Goal: Transaction & Acquisition: Obtain resource

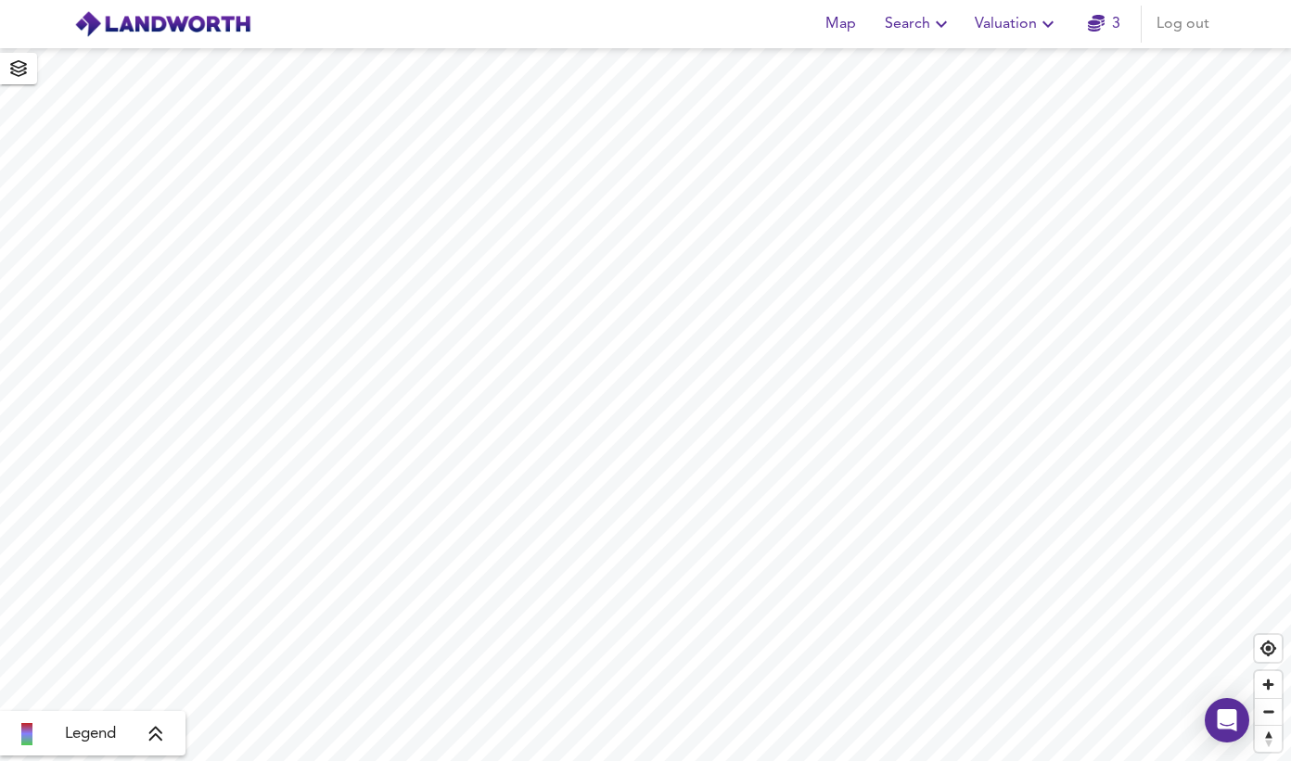
click at [897, 28] on span "Search" at bounding box center [919, 24] width 68 height 26
click at [894, 64] on li "New Search" at bounding box center [919, 66] width 184 height 33
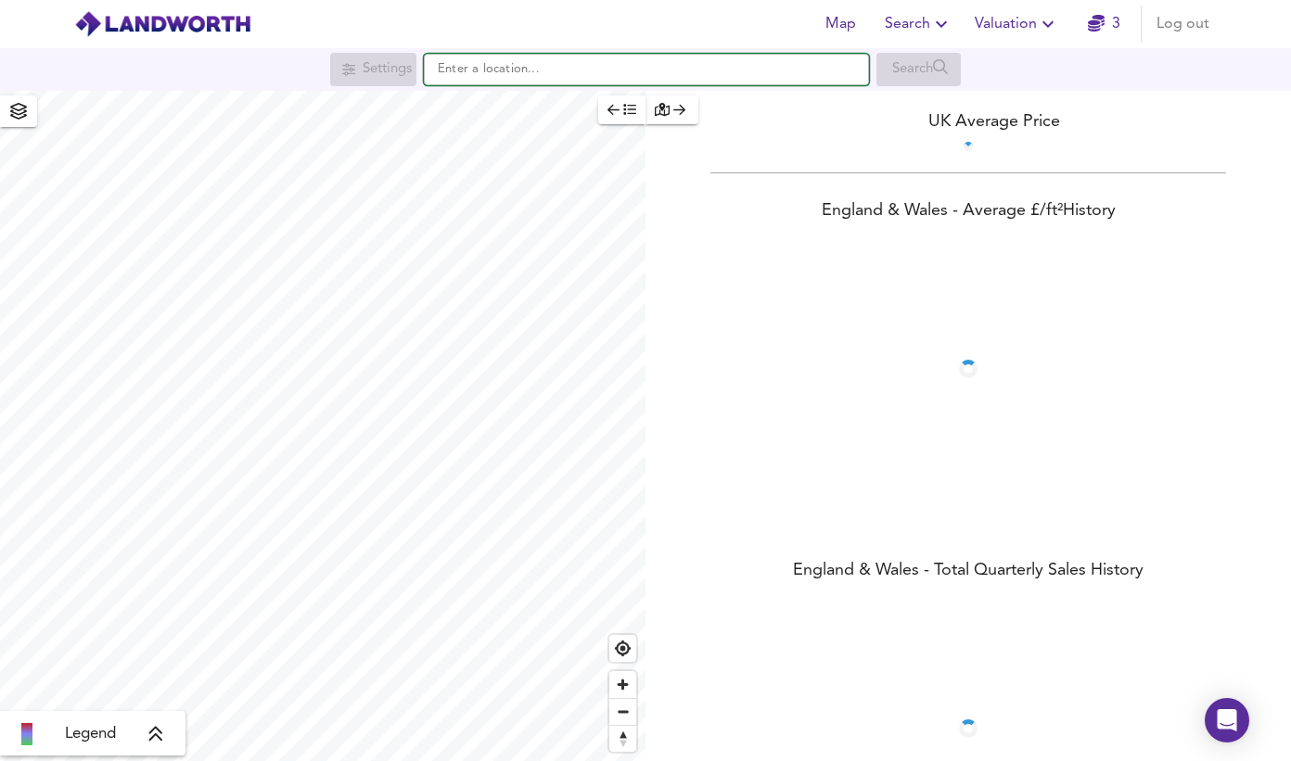
click at [613, 80] on input "text" at bounding box center [646, 70] width 445 height 32
paste input "TS19"
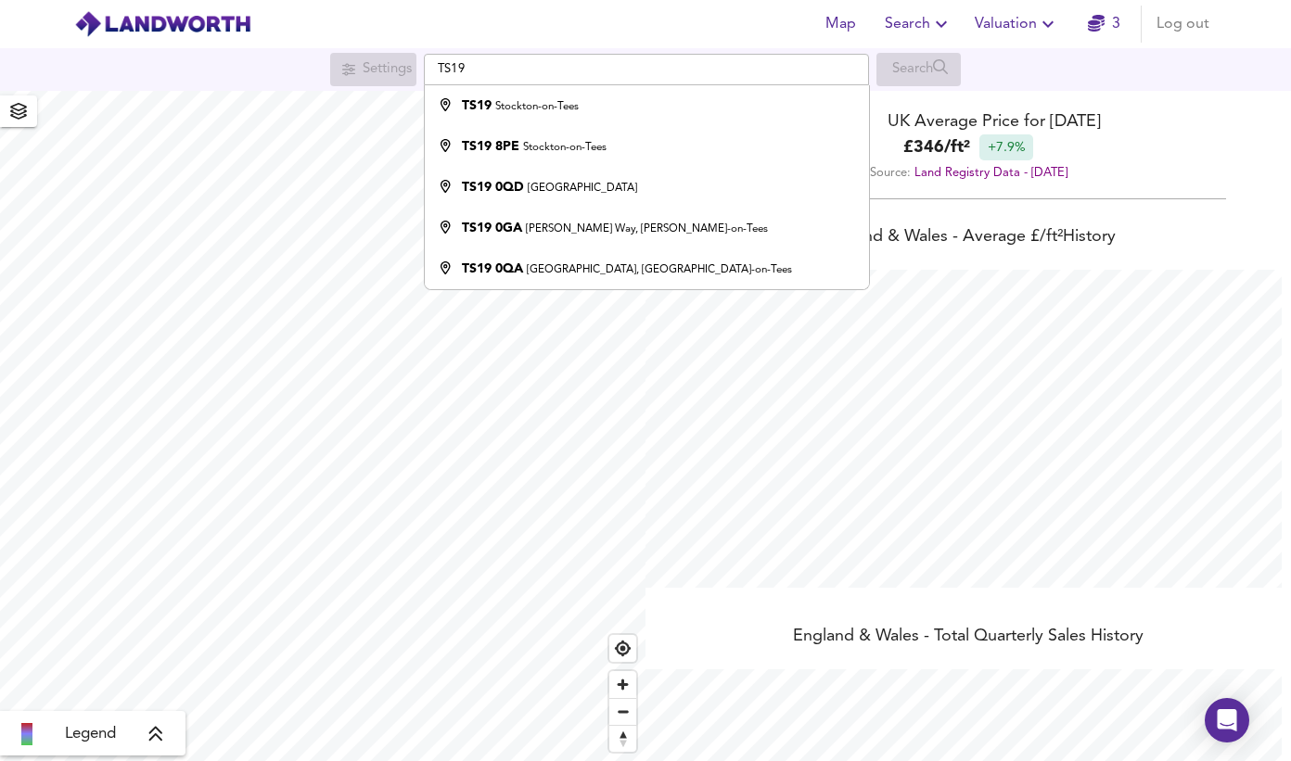
scroll to position [761, 1291]
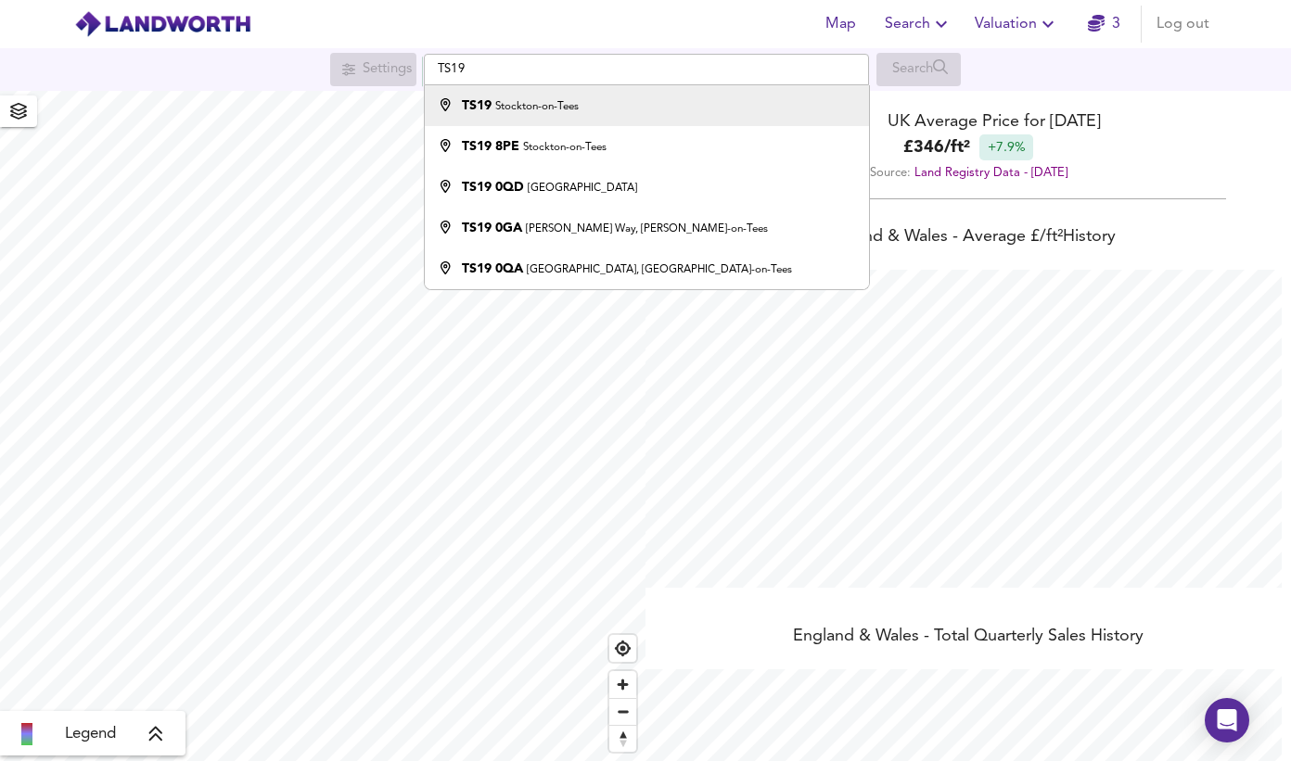
drag, startPoint x: 670, startPoint y: 108, endPoint x: 680, endPoint y: 106, distance: 9.5
click at [670, 108] on div "TS19 Stockton-on-Tees" at bounding box center [642, 105] width 426 height 19
type input "Stockton-on-Tees TS19"
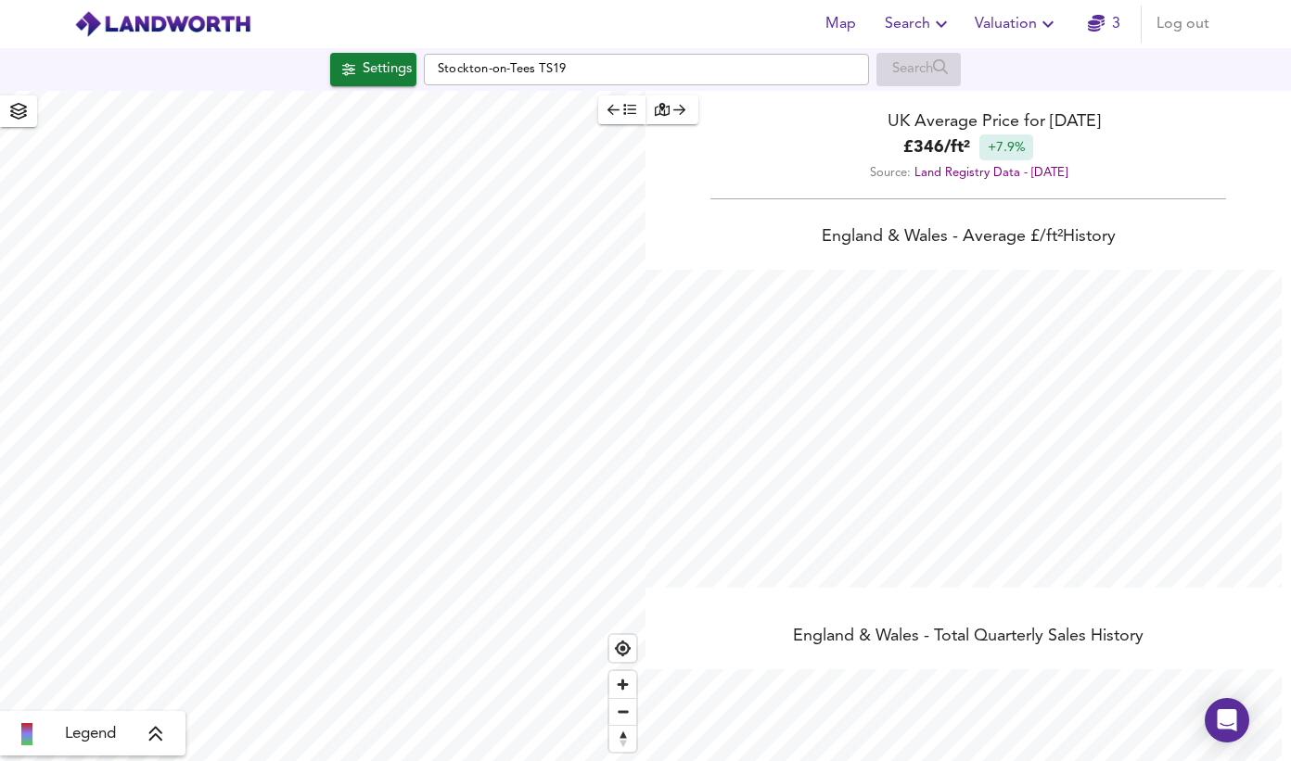
checkbox input "false"
checkbox input "true"
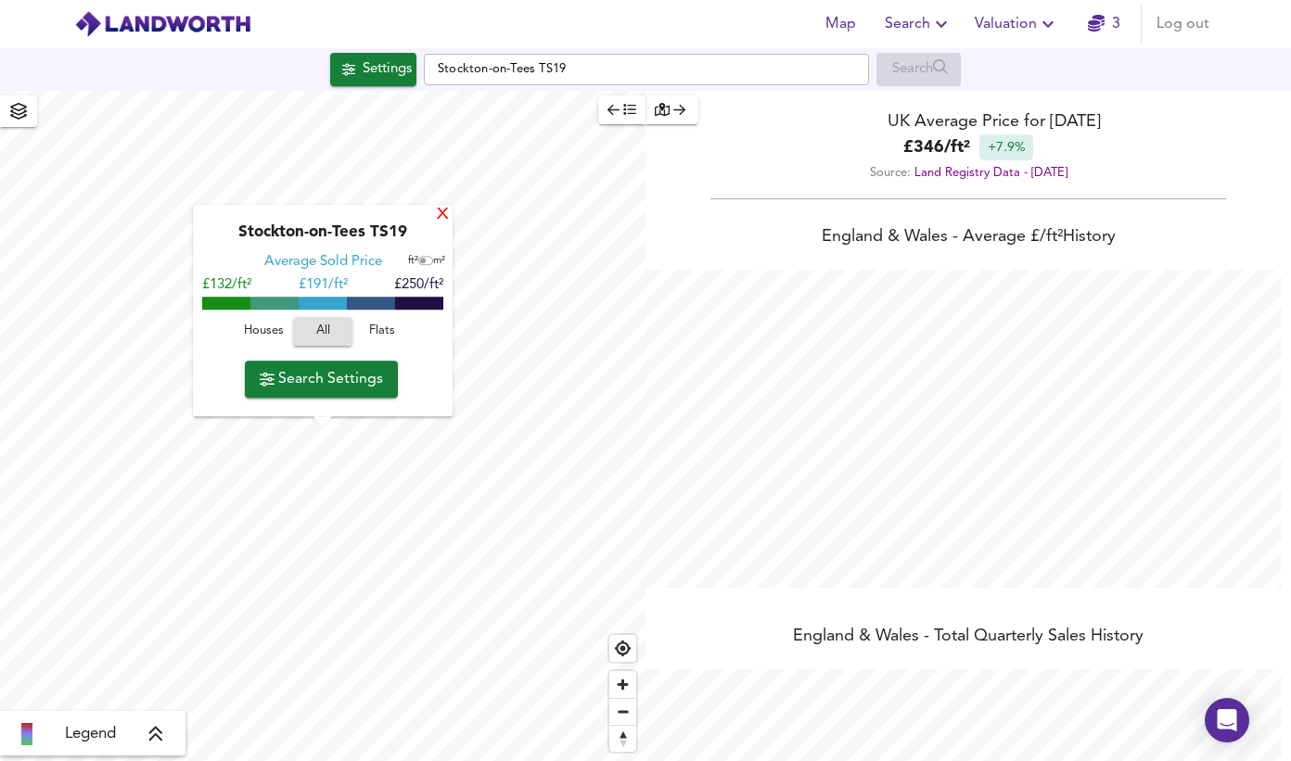
click at [435, 218] on div "X" at bounding box center [443, 216] width 16 height 18
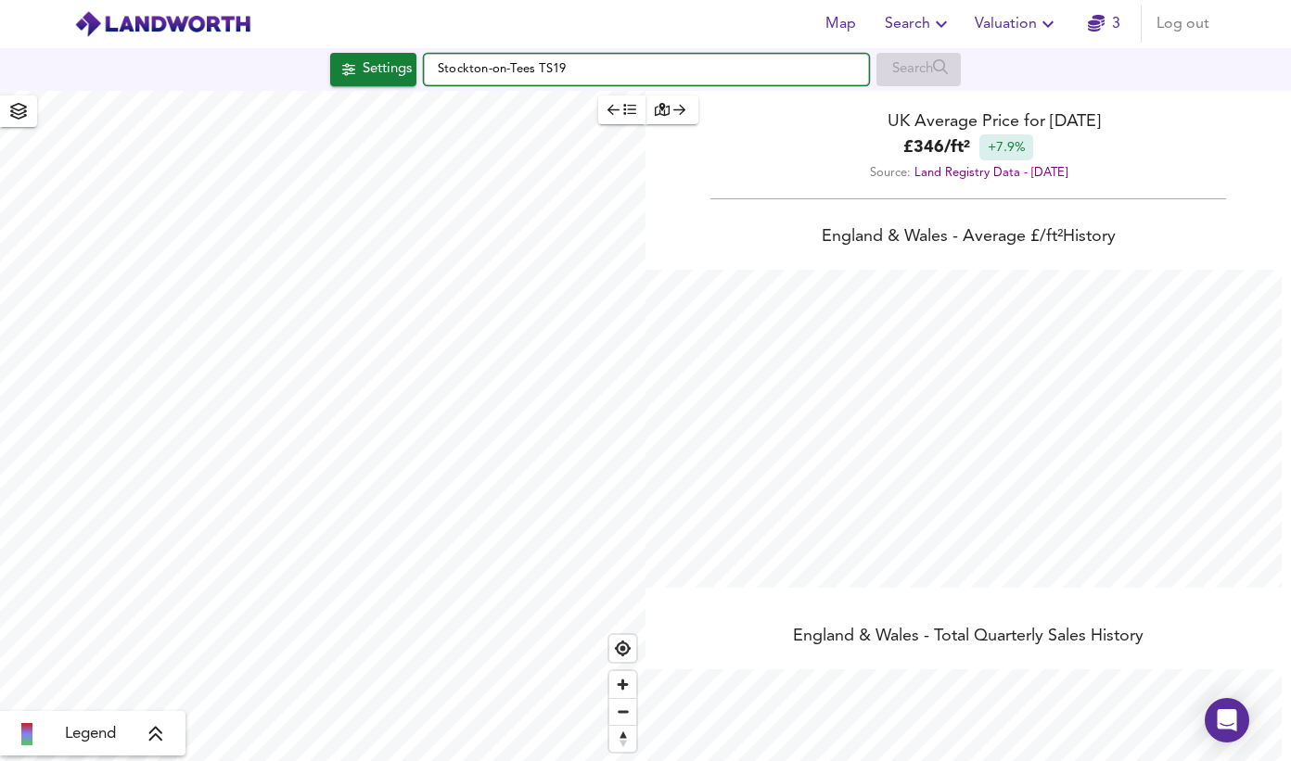
click at [583, 66] on input "Stockton-on-Tees TS19" at bounding box center [646, 70] width 445 height 32
click at [583, 65] on input "Stockton-on-Tees TS19" at bounding box center [646, 70] width 445 height 32
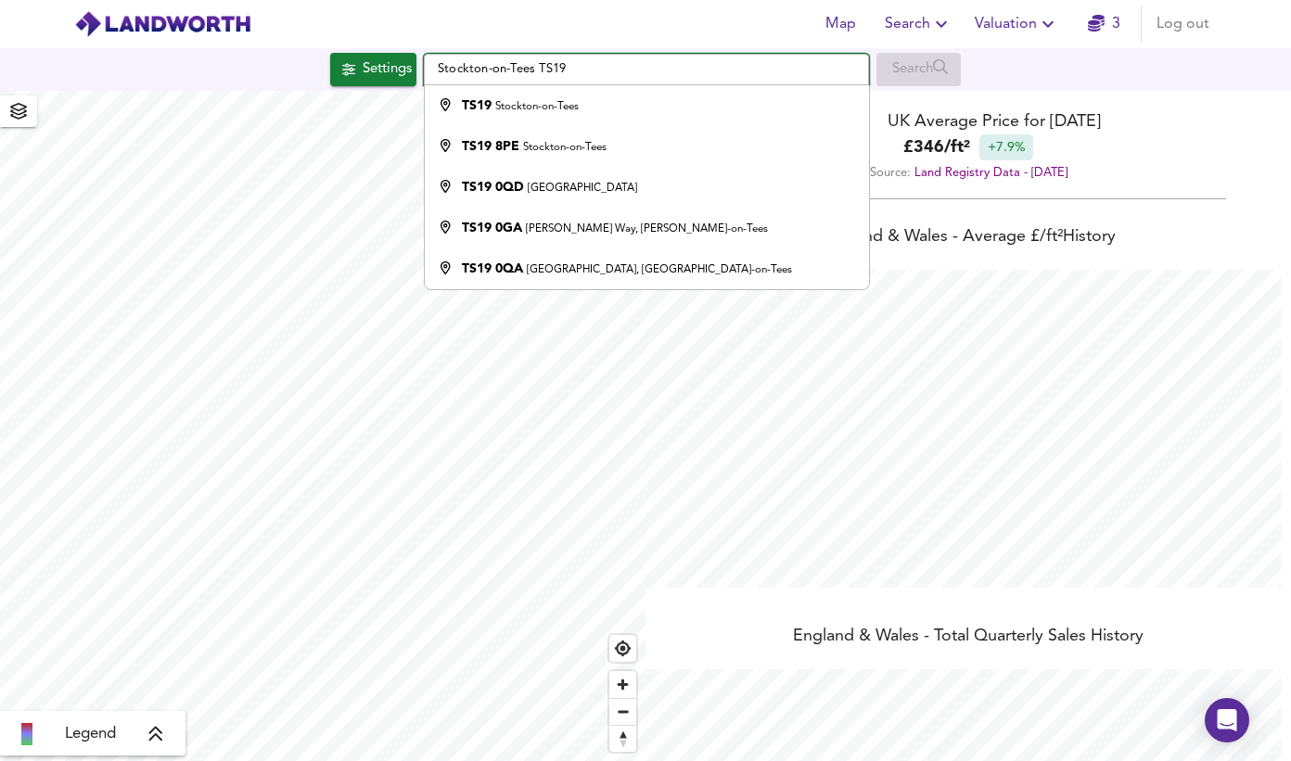
click at [583, 65] on input "Stockton-on-Tees TS19" at bounding box center [646, 70] width 445 height 32
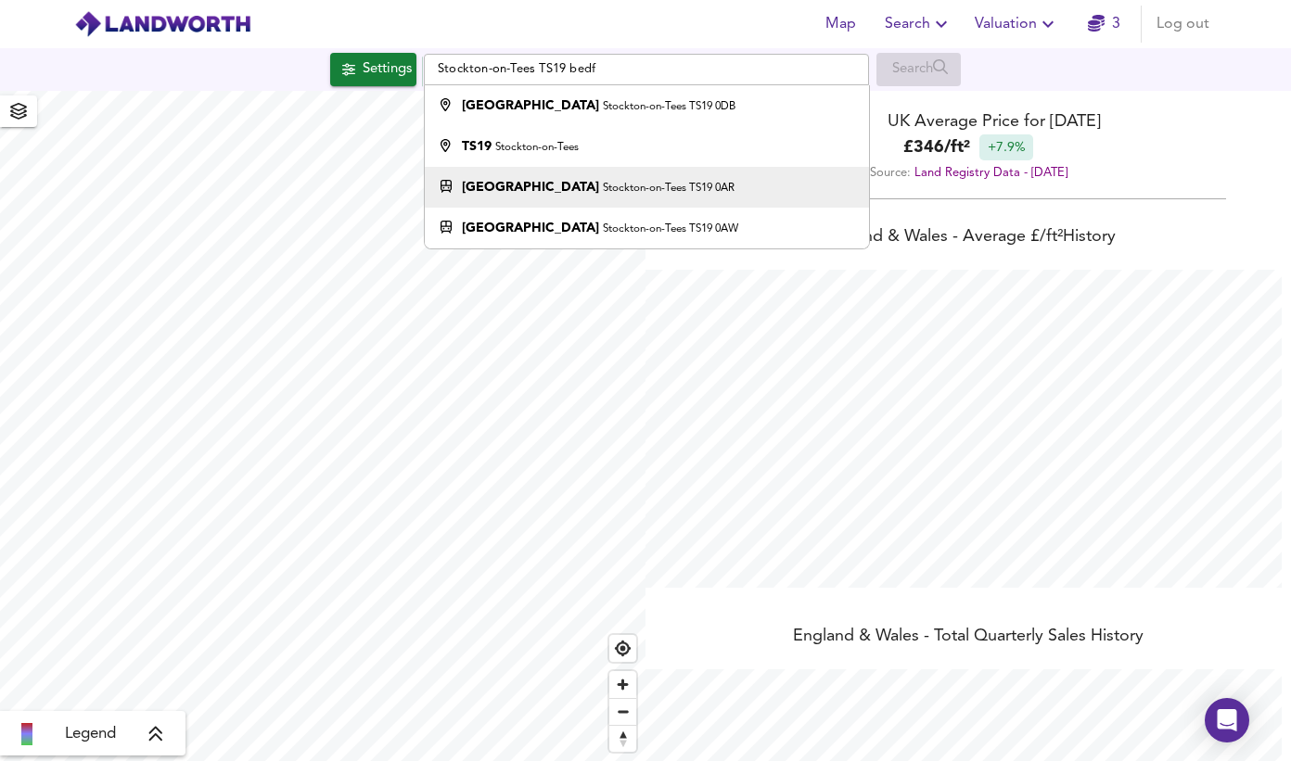
click at [603, 190] on small "Stockton-on-Tees TS19 0AR" at bounding box center [669, 188] width 132 height 11
type input "[STREET_ADDRESS]"
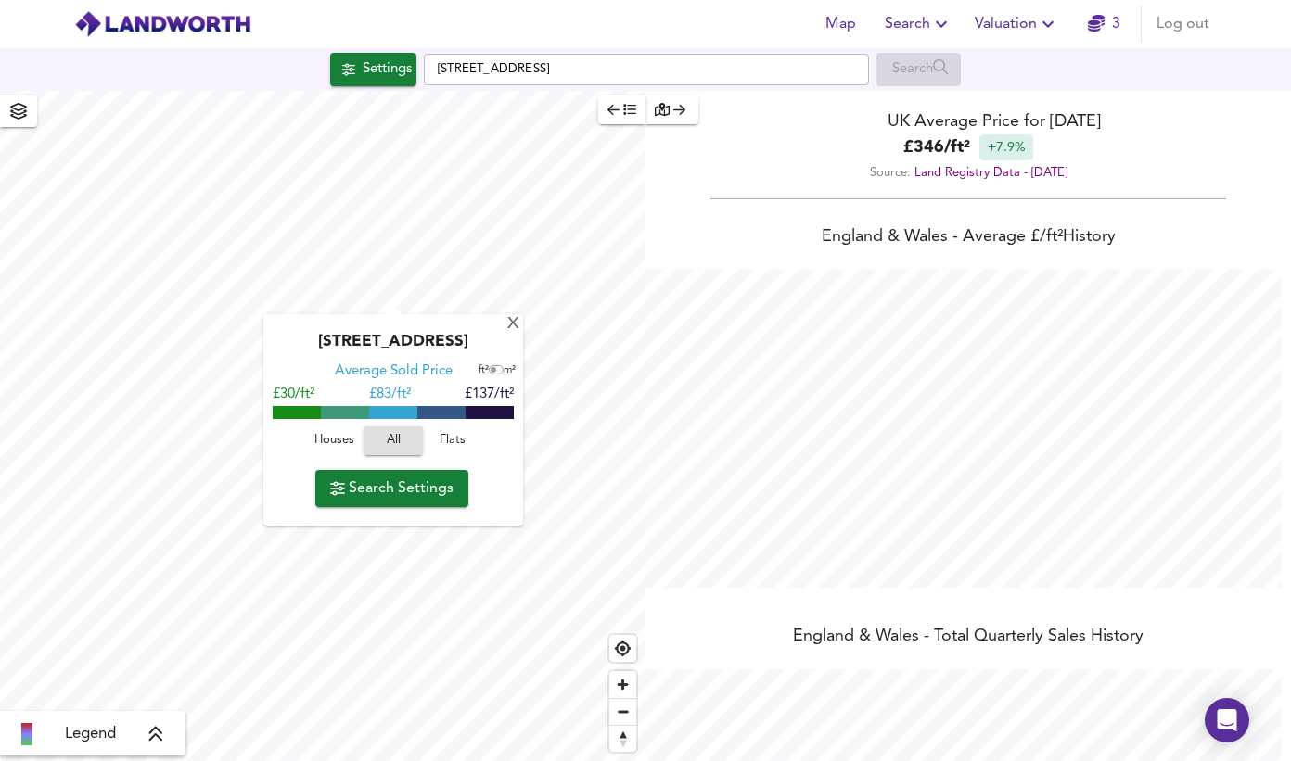
click at [398, 472] on button "Search Settings" at bounding box center [391, 488] width 153 height 37
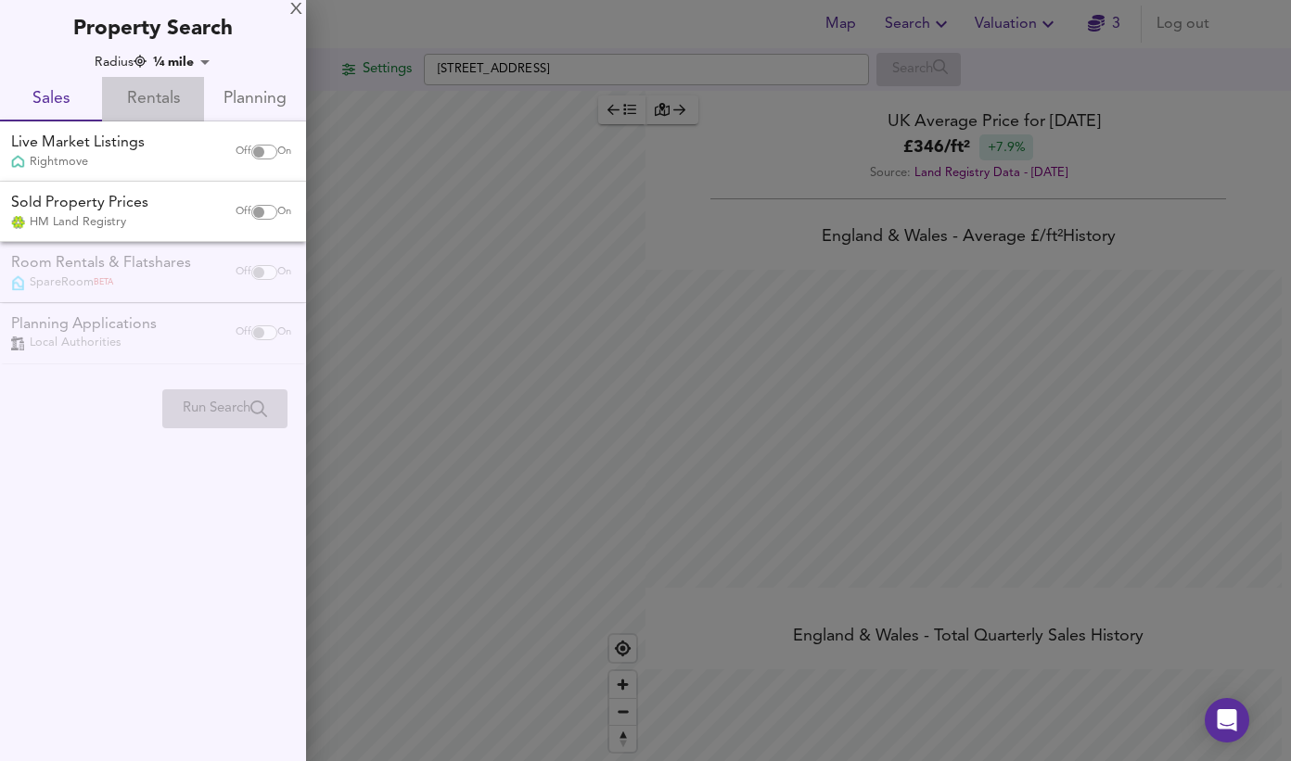
click at [132, 91] on span "Rentals" at bounding box center [153, 99] width 80 height 29
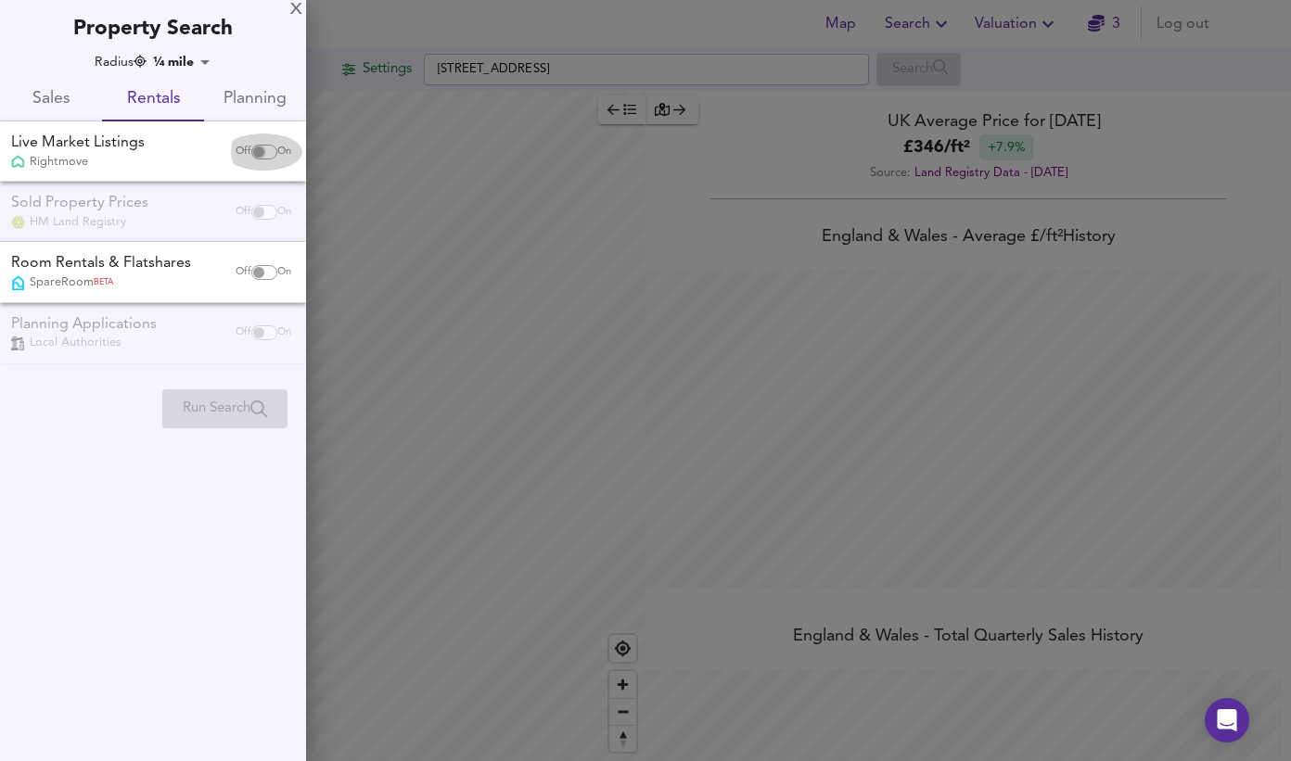
click at [262, 152] on input "checkbox" at bounding box center [258, 152] width 45 height 15
checkbox input "true"
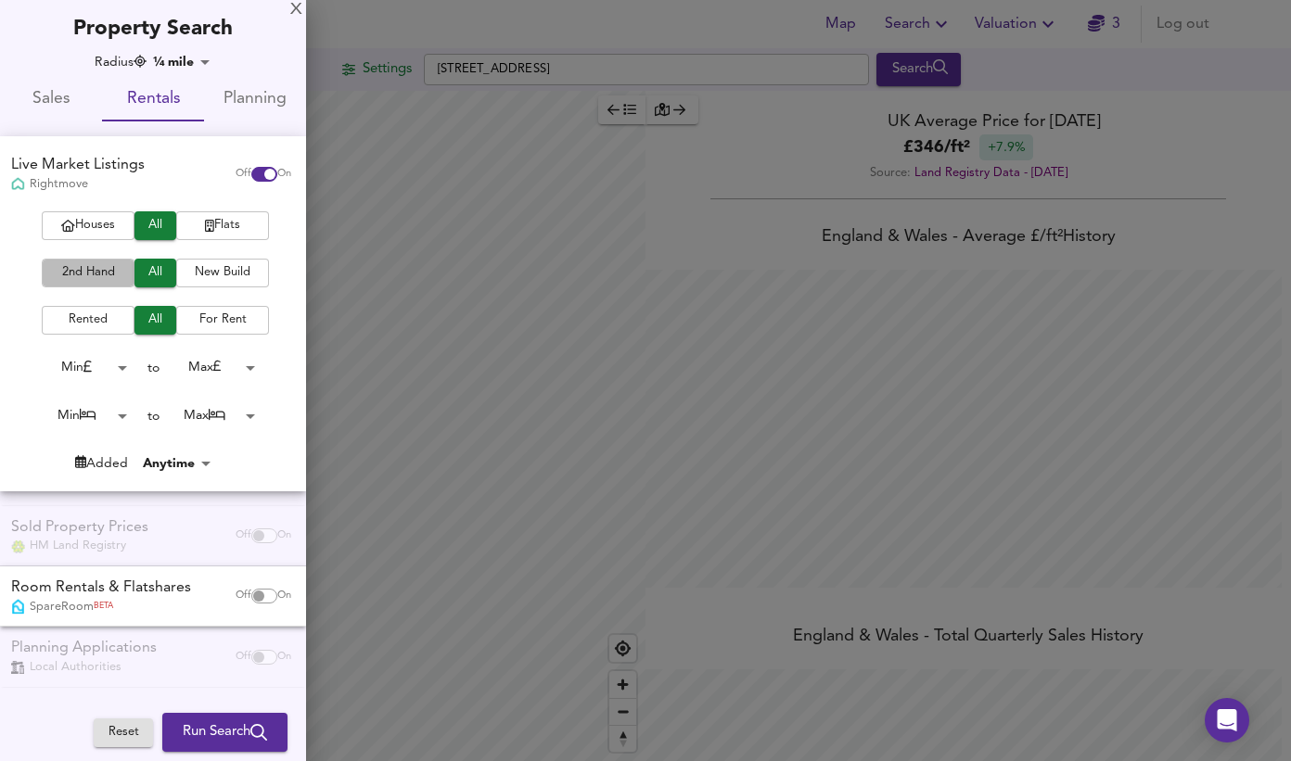
click at [117, 282] on span "2nd Hand" at bounding box center [88, 272] width 74 height 21
click at [113, 325] on span "Rented" at bounding box center [88, 320] width 74 height 21
click at [157, 318] on span "All" at bounding box center [155, 320] width 23 height 21
click at [212, 747] on button "Run Search" at bounding box center [224, 732] width 125 height 39
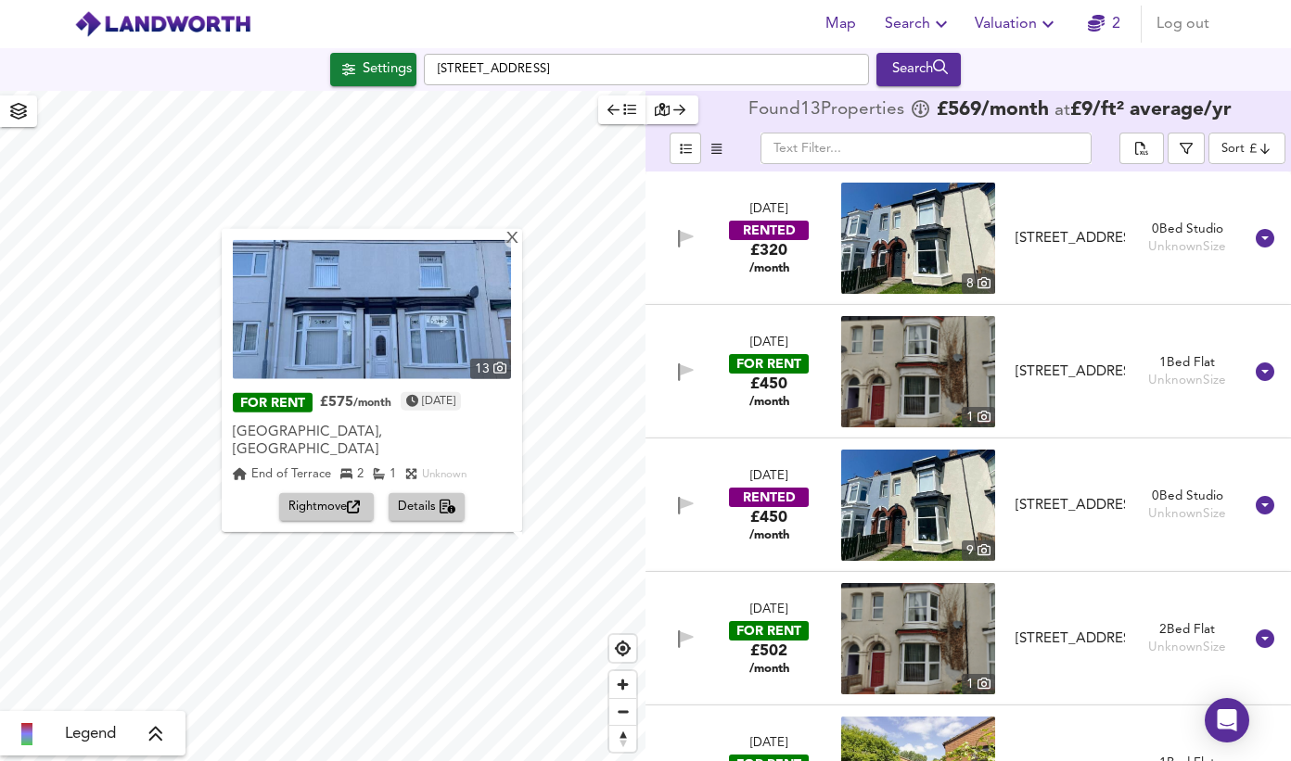
click at [450, 330] on img at bounding box center [372, 309] width 278 height 139
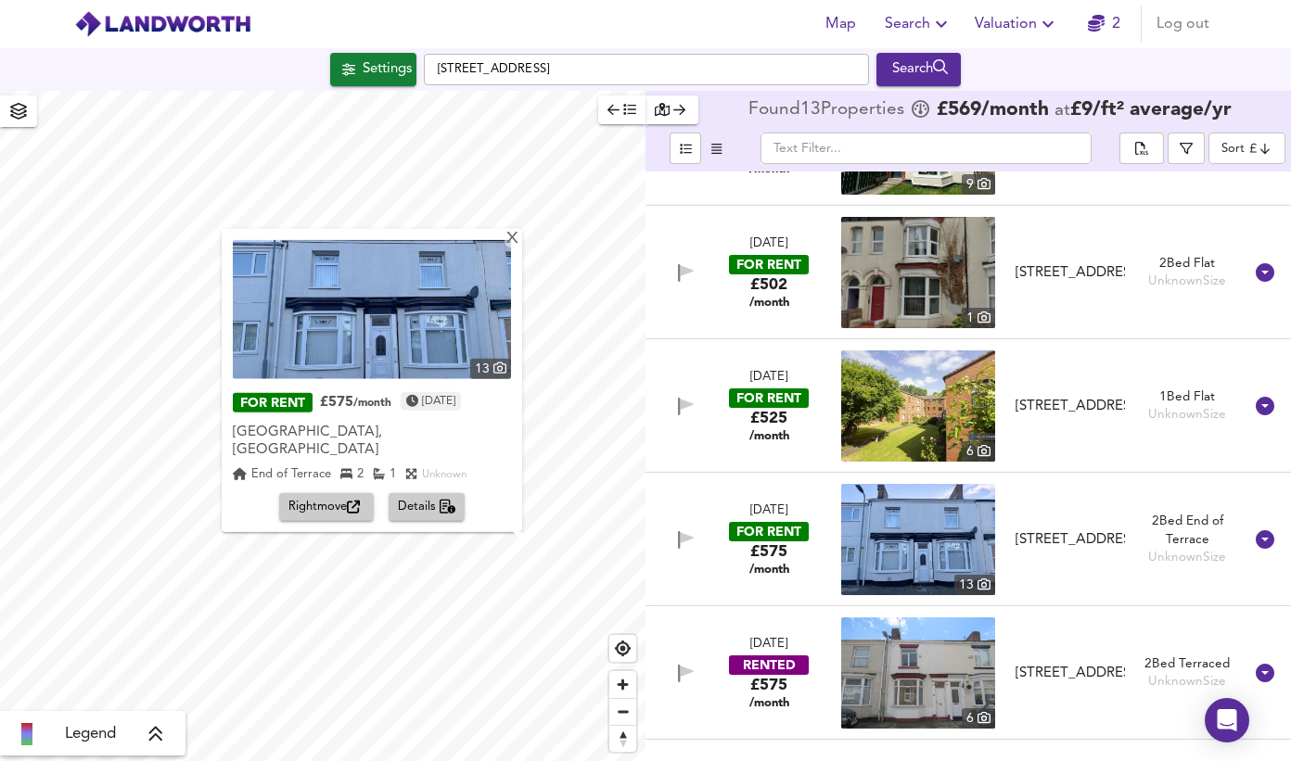
scroll to position [371, 0]
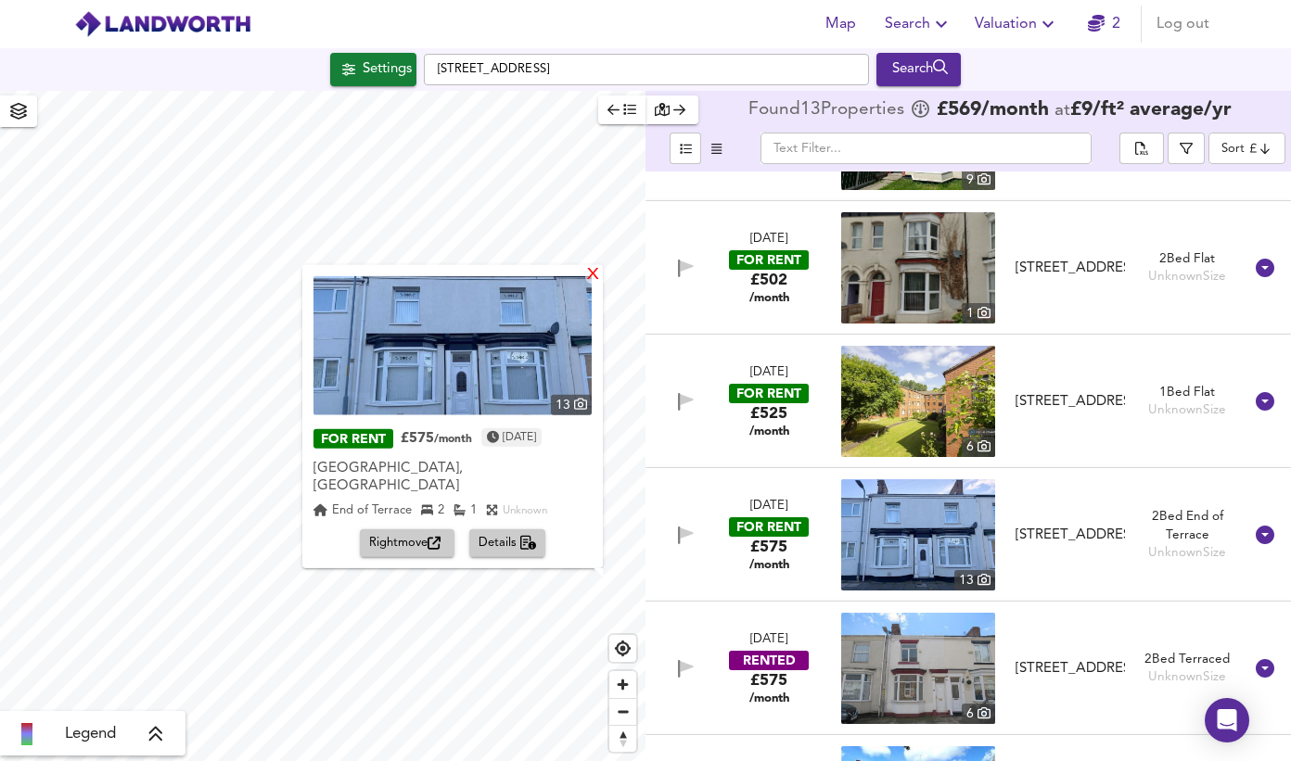
click at [596, 284] on div "X" at bounding box center [593, 275] width 16 height 18
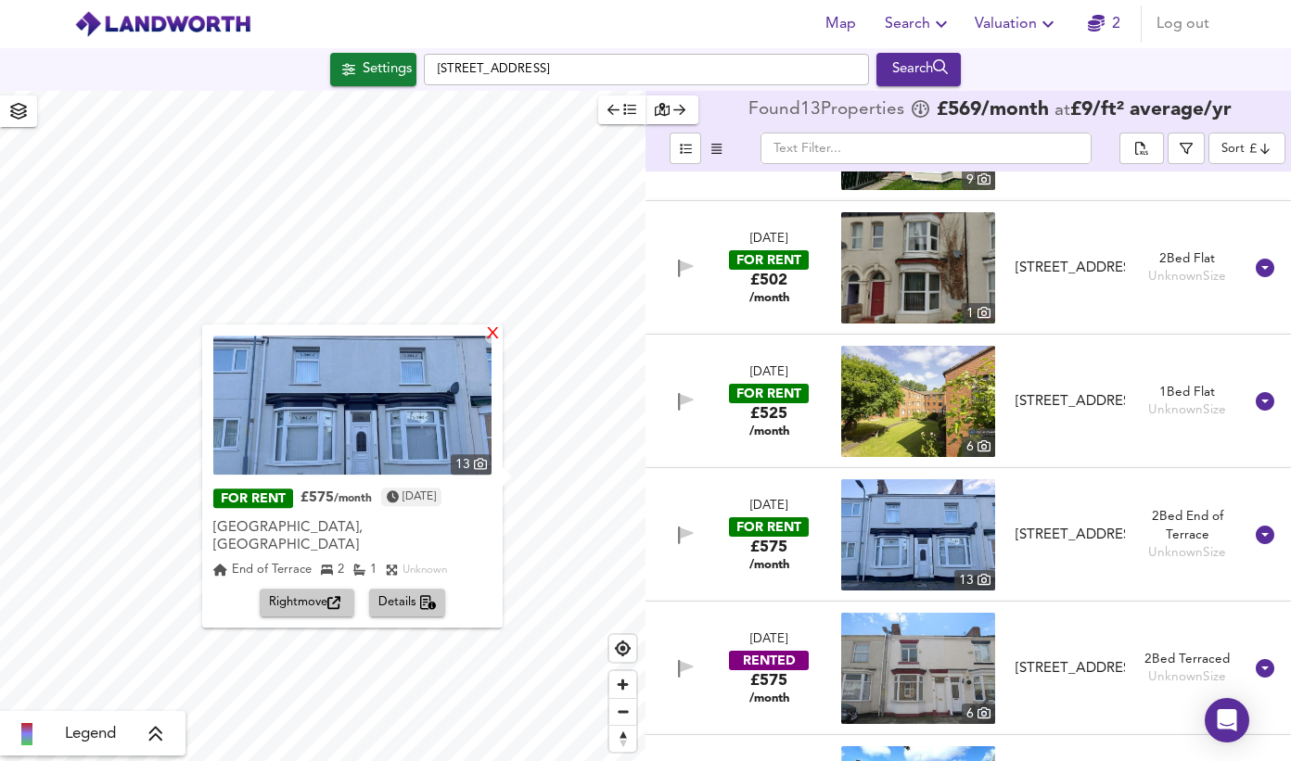
click at [495, 342] on div "X" at bounding box center [493, 335] width 16 height 18
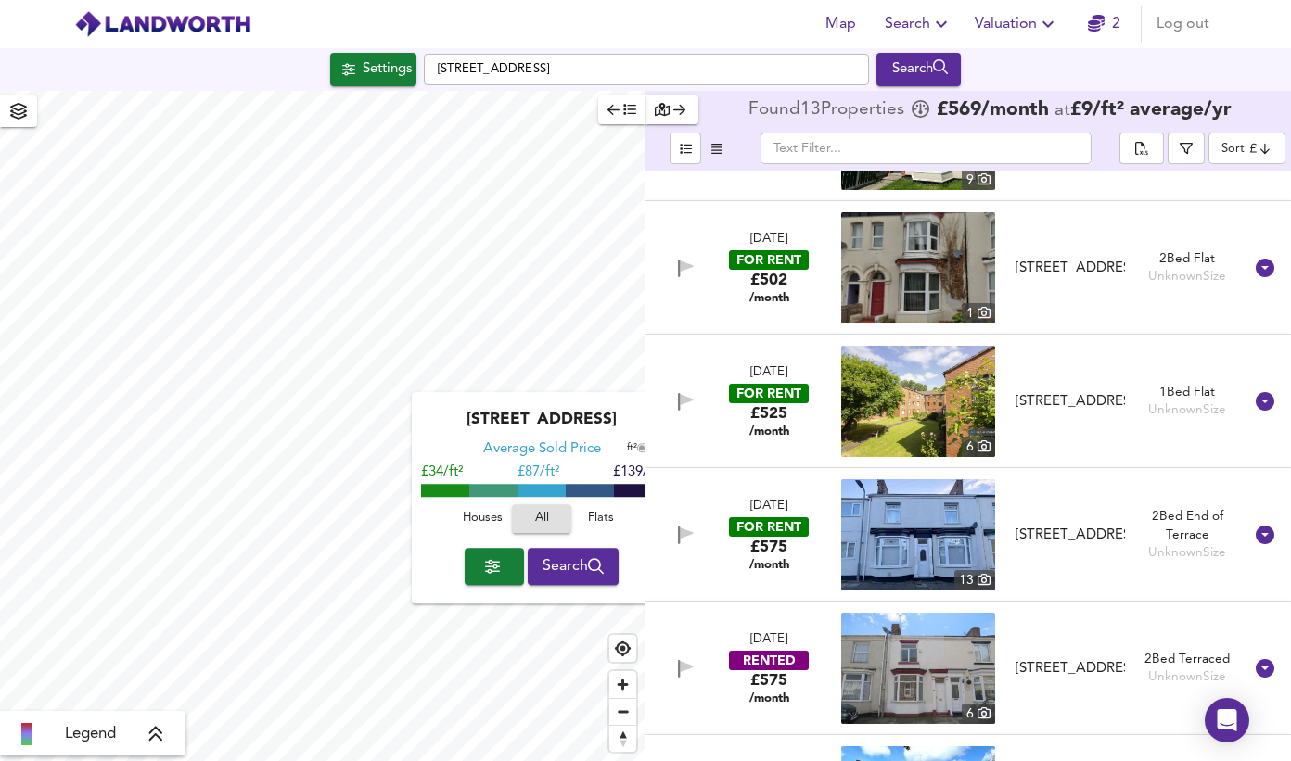
click at [457, 437] on div "[GEOGRAPHIC_DATA] Average Sold Price ft² m² £34/ft² £ 87/ft² £139/ft² Houses Al…" at bounding box center [322, 426] width 645 height 670
